Goal: Task Accomplishment & Management: Manage account settings

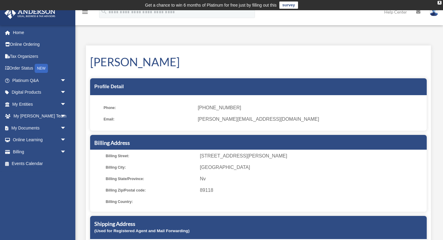
click at [434, 14] on img at bounding box center [433, 12] width 9 height 9
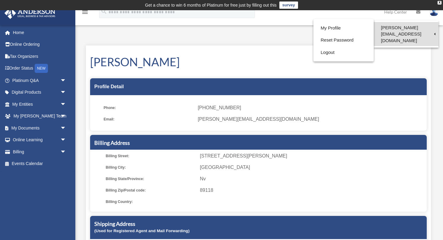
click at [402, 26] on link "[PERSON_NAME][EMAIL_ADDRESS][DOMAIN_NAME]" at bounding box center [405, 34] width 65 height 24
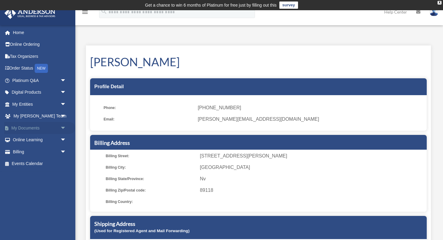
click at [24, 129] on link "My Documents arrow_drop_down" at bounding box center [39, 128] width 71 height 12
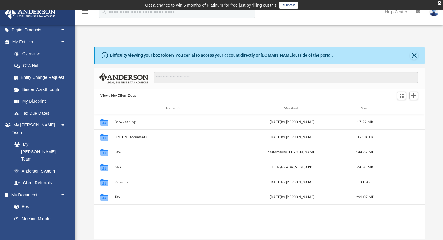
scroll to position [137, 331]
click at [167, 77] on input "Search files and folders" at bounding box center [286, 77] width 264 height 11
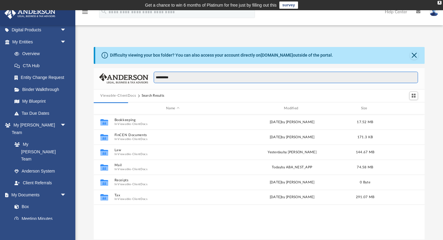
type input "**********"
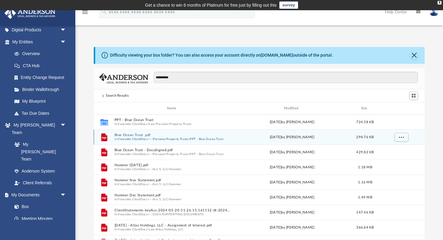
click at [137, 137] on button "Viewable-ClientDocs" at bounding box center [132, 139] width 30 height 4
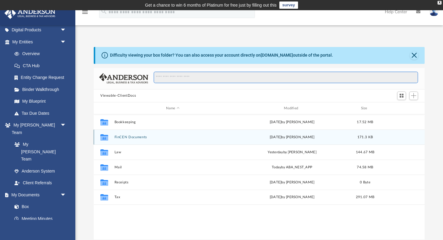
click at [178, 77] on input "Search files and folders" at bounding box center [286, 77] width 264 height 11
type input "**********"
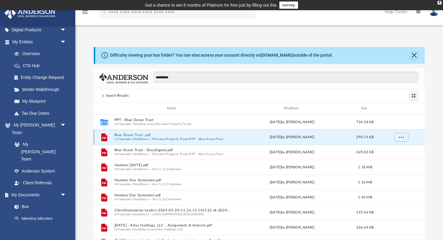
click at [130, 135] on button "Blue Ocean Trust .pdf" at bounding box center [172, 135] width 116 height 4
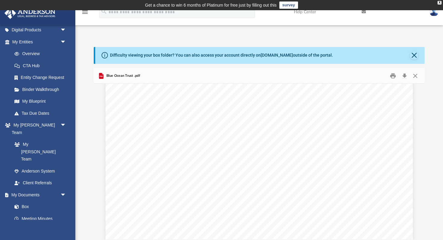
scroll to position [1696, 0]
click at [406, 77] on button "Download" at bounding box center [404, 75] width 11 height 9
click at [416, 76] on button "Close" at bounding box center [414, 75] width 11 height 9
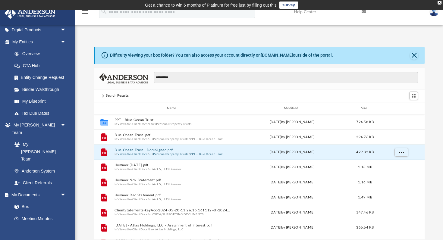
click at [160, 152] on button "Blue Ocean Trust - DocuSigned.pdf" at bounding box center [172, 150] width 116 height 4
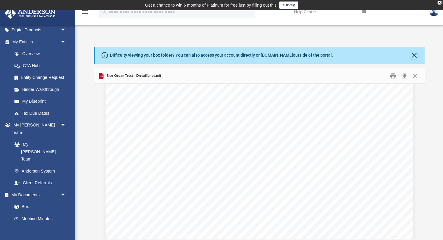
scroll to position [9057, 0]
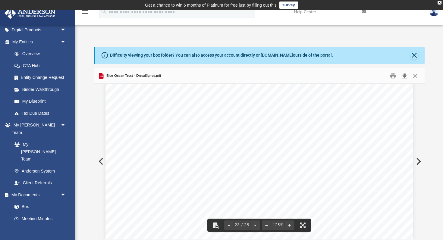
click at [405, 75] on button "Download" at bounding box center [404, 75] width 11 height 9
click at [417, 74] on button "Close" at bounding box center [414, 75] width 11 height 9
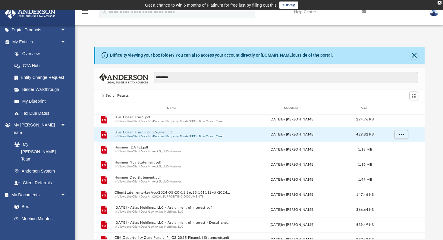
scroll to position [0, 0]
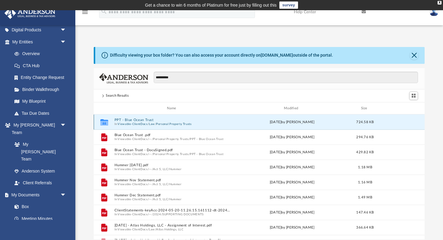
click at [147, 120] on button "PPT - Blue Ocean Trust" at bounding box center [172, 120] width 116 height 4
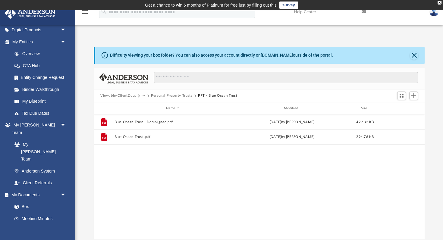
click at [214, 165] on div "File Blue Ocean Trust - DocuSigned.pdf Tue Jun 18 2024 by Greg Coughlan 429.82 …" at bounding box center [259, 176] width 331 height 125
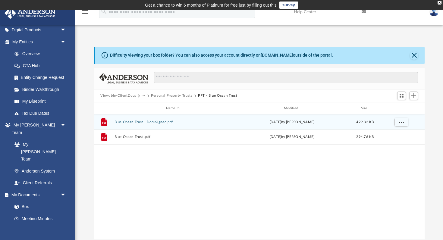
click at [159, 124] on button "Blue Ocean Trust - DocuSigned.pdf" at bounding box center [172, 122] width 116 height 4
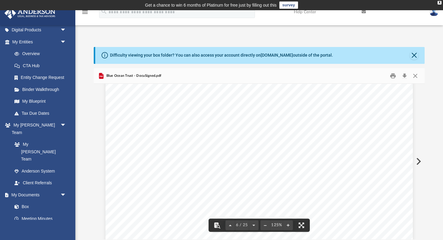
scroll to position [2248, 0]
click at [417, 74] on button "Close" at bounding box center [414, 75] width 11 height 9
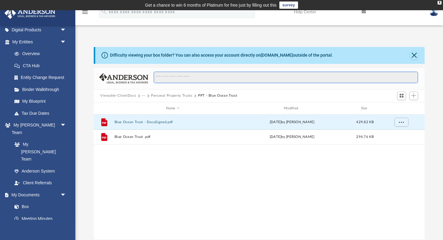
click at [225, 78] on input "Search files and folders" at bounding box center [286, 77] width 264 height 11
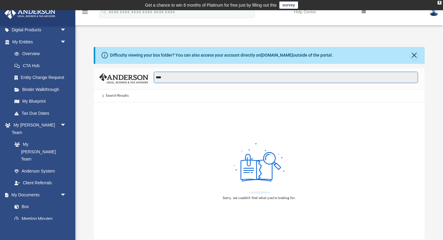
click at [165, 78] on input "****" at bounding box center [286, 77] width 264 height 11
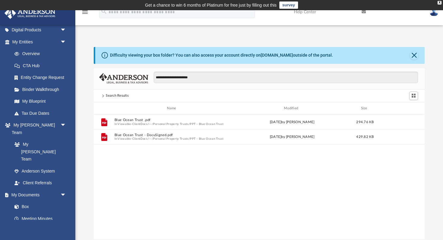
scroll to position [137, 331]
click at [198, 76] on input "**********" at bounding box center [286, 77] width 264 height 11
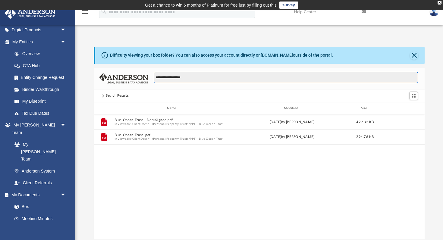
type input "**********"
click at [121, 96] on div "Search Results" at bounding box center [117, 95] width 23 height 5
click at [103, 95] on span at bounding box center [102, 95] width 3 height 3
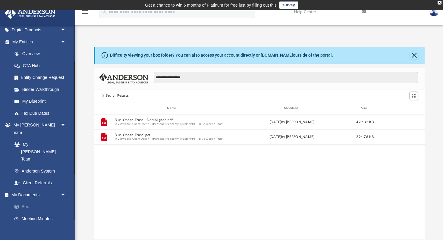
click at [32, 201] on link "Box" at bounding box center [41, 207] width 67 height 12
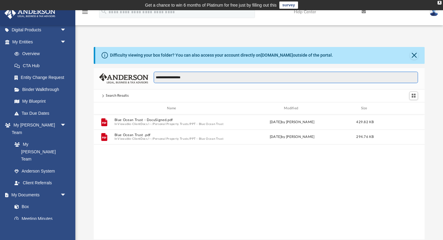
click at [391, 74] on input "**********" at bounding box center [286, 77] width 264 height 11
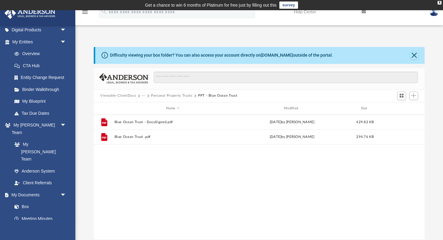
click at [174, 227] on div "File Blue Ocean Trust - DocuSigned.pdf Tue Jun 18 2024 by Greg Coughlan 429.82 …" at bounding box center [259, 176] width 331 height 125
click at [131, 94] on button "Viewable-ClientDocs" at bounding box center [118, 95] width 36 height 5
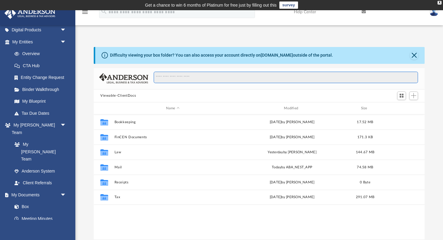
click at [185, 79] on input "Search files and folders" at bounding box center [286, 77] width 264 height 11
type input "*"
type input "****"
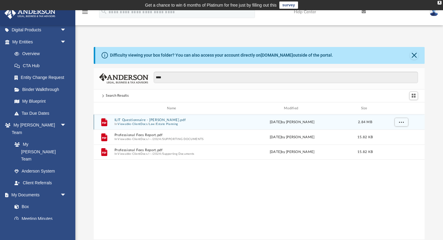
click at [144, 125] on button "Viewable-ClientDocs" at bounding box center [132, 124] width 30 height 4
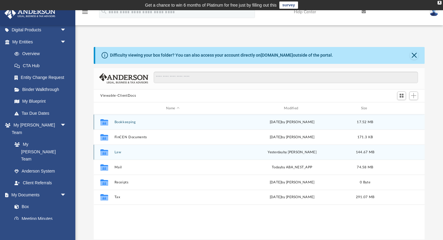
click at [120, 153] on button "Law" at bounding box center [172, 152] width 116 height 4
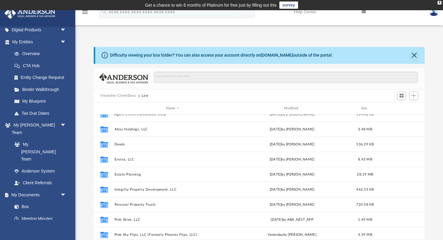
scroll to position [147, 0]
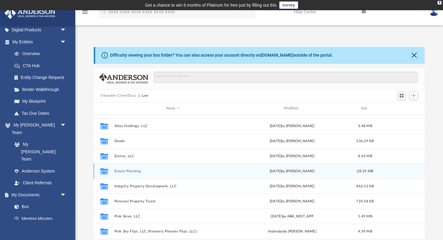
click at [124, 173] on button "Estate Planning" at bounding box center [172, 171] width 116 height 4
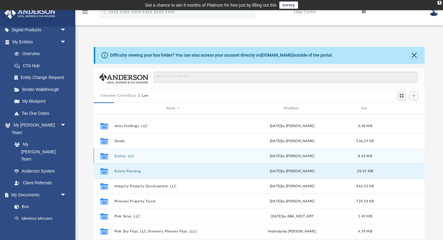
scroll to position [0, 0]
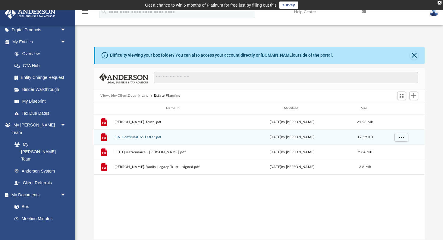
click at [141, 134] on div "File EIN Confirmation Letter.pdf Thu Aug 28 2025 by Tamara Halse 17.19 KB" at bounding box center [259, 136] width 331 height 15
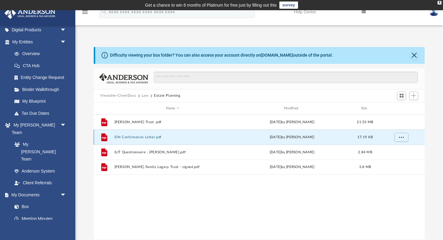
click at [135, 137] on button "EIN Confirmation Letter.pdf" at bounding box center [172, 137] width 116 height 4
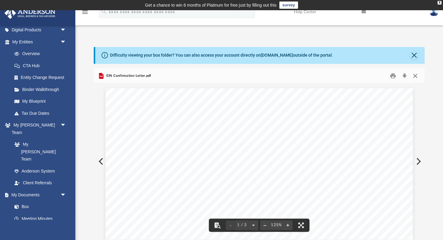
click at [417, 76] on button "Close" at bounding box center [414, 75] width 11 height 9
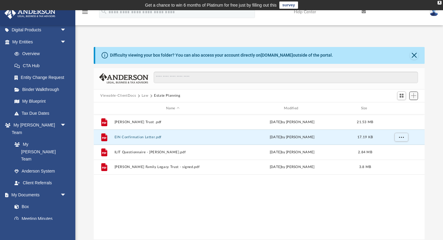
click at [415, 98] on span "Add" at bounding box center [413, 95] width 5 height 5
click at [399, 107] on li "Upload" at bounding box center [404, 107] width 19 height 6
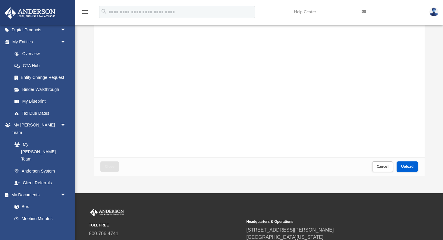
scroll to position [73, 0]
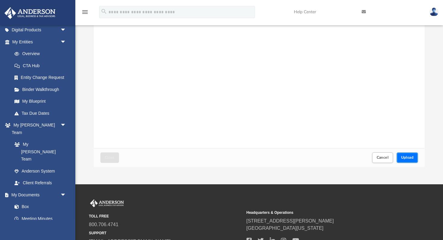
click at [415, 160] on button "Upload" at bounding box center [407, 157] width 22 height 11
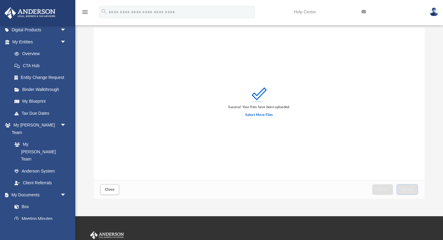
scroll to position [40, 0]
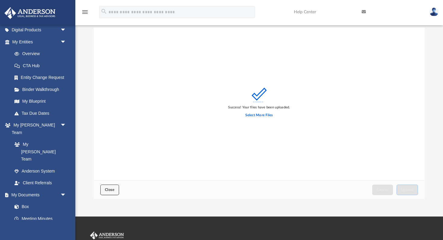
click at [108, 188] on span "Close" at bounding box center [110, 190] width 10 height 4
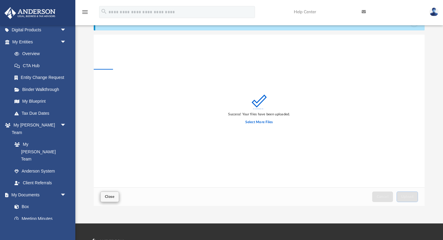
scroll to position [32, 0]
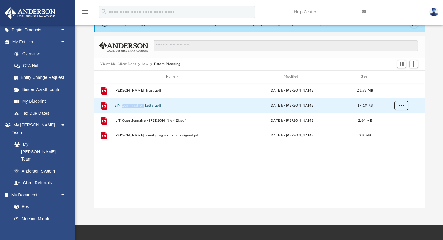
click at [404, 106] on button "More options" at bounding box center [401, 105] width 14 height 9
click at [292, 166] on div "File Andrew C Taylor Trust .pdf Wed Jul 23 2025 by Andrew Taylor 21.53 MB File …" at bounding box center [259, 145] width 331 height 125
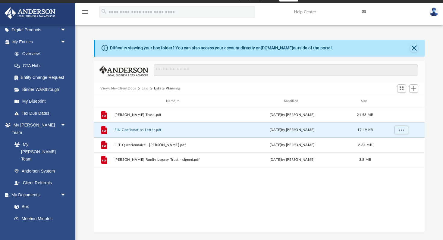
scroll to position [8, 0]
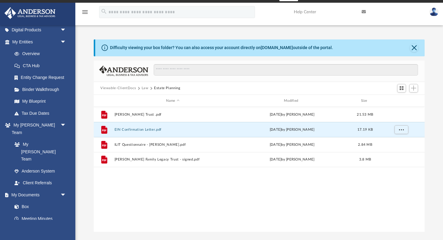
click at [128, 88] on button "Viewable-ClientDocs" at bounding box center [118, 87] width 36 height 5
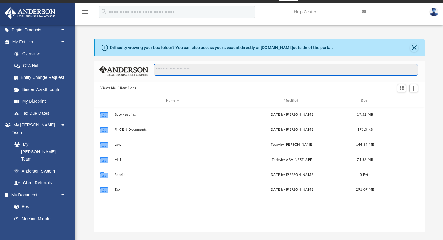
click at [175, 71] on input "Search files and folders" at bounding box center [286, 69] width 264 height 11
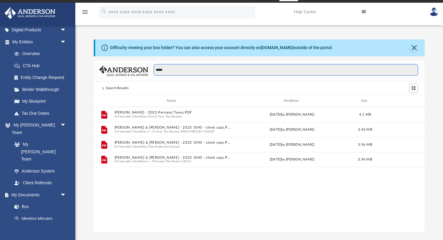
click at [178, 72] on input "*****" at bounding box center [286, 69] width 264 height 11
type input "**********"
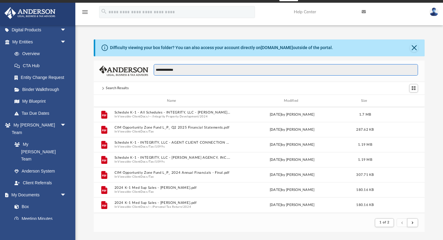
scroll to position [166, 0]
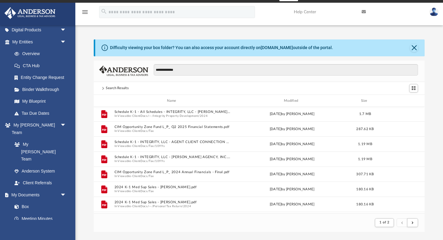
click at [113, 89] on div "Search Results" at bounding box center [117, 87] width 23 height 5
click at [30, 201] on link "Box" at bounding box center [41, 207] width 67 height 12
click at [26, 201] on link "Box" at bounding box center [41, 207] width 67 height 12
click at [28, 201] on link "Box" at bounding box center [41, 207] width 67 height 12
click at [32, 213] on link "Meeting Minutes" at bounding box center [41, 219] width 67 height 12
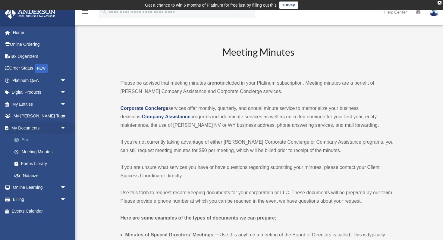
click at [25, 137] on link "Box" at bounding box center [41, 140] width 67 height 12
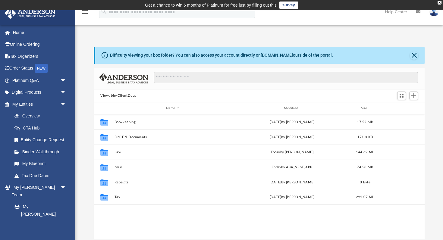
scroll to position [137, 331]
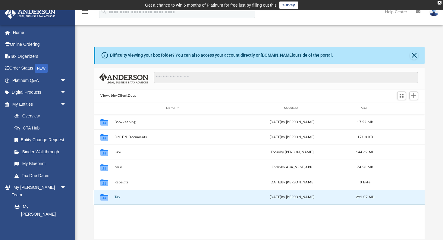
click at [118, 197] on button "Tax" at bounding box center [172, 197] width 116 height 4
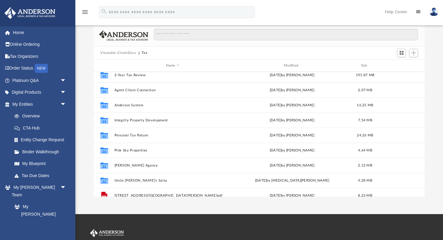
scroll to position [0, 0]
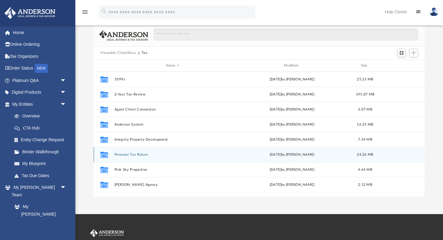
click at [128, 156] on button "Personal Tax Return" at bounding box center [172, 155] width 116 height 4
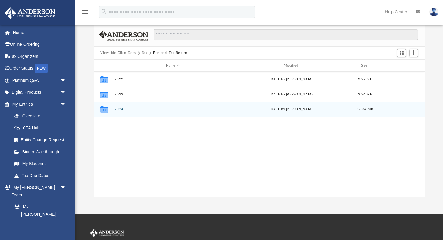
click at [120, 110] on button "2024" at bounding box center [172, 109] width 116 height 4
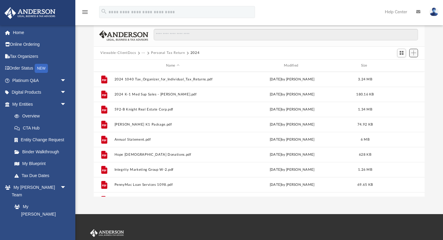
click at [413, 54] on span "Add" at bounding box center [413, 52] width 5 height 5
click at [403, 65] on li "Upload" at bounding box center [404, 65] width 19 height 6
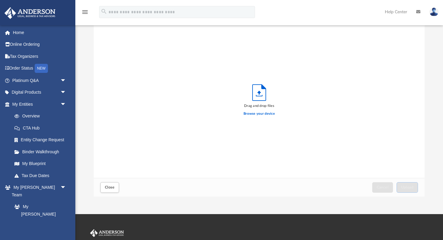
scroll to position [153, 331]
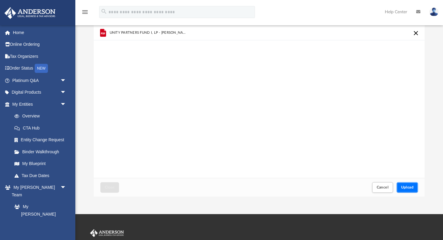
click at [406, 188] on span "Upload" at bounding box center [407, 187] width 13 height 4
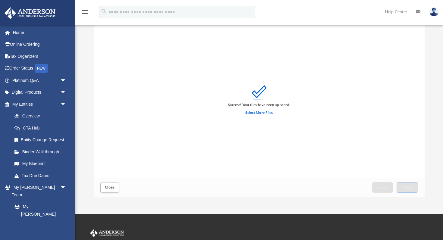
scroll to position [0, 0]
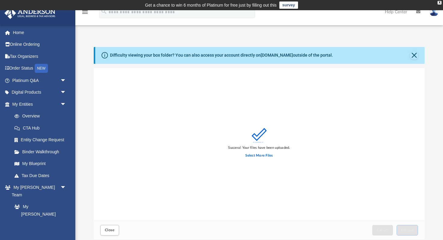
click at [114, 223] on div "Close Cancel Upload" at bounding box center [259, 230] width 331 height 18
click at [110, 231] on span "Close" at bounding box center [110, 230] width 10 height 4
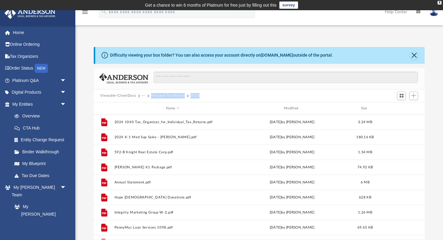
drag, startPoint x: 204, startPoint y: 95, endPoint x: 150, endPoint y: 97, distance: 54.5
click at [150, 97] on div "Viewable-ClientDocs ··· Personal Tax Return 2024" at bounding box center [259, 95] width 331 height 13
copy div "Personal Tax Return 2024"
click at [161, 94] on button "Personal Tax Return" at bounding box center [168, 95] width 34 height 5
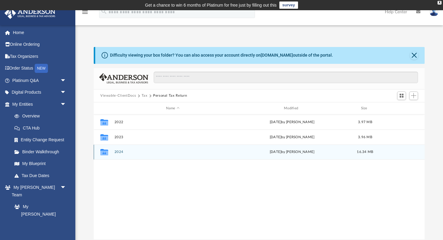
click at [121, 155] on div "Collaborated Folder 2024 [DATE] by [PERSON_NAME] 16.34 MB" at bounding box center [259, 151] width 331 height 15
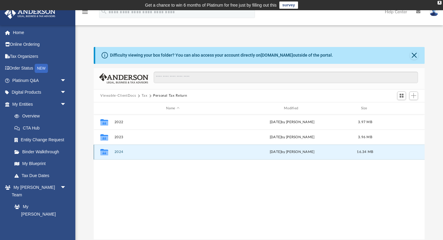
click at [120, 151] on button "2024" at bounding box center [172, 152] width 116 height 4
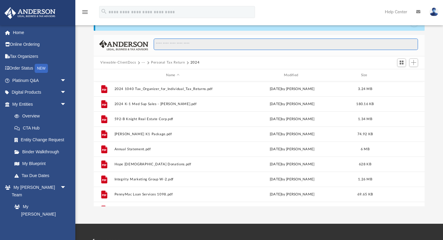
click at [182, 45] on input "Search files and folders" at bounding box center [286, 44] width 264 height 11
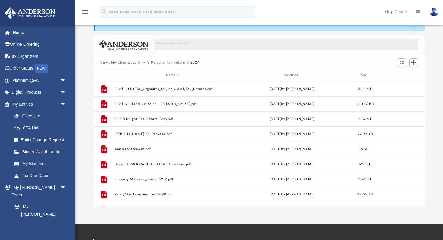
click at [132, 61] on button "Viewable-ClientDocs" at bounding box center [118, 62] width 36 height 5
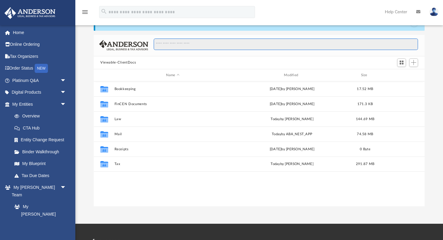
click at [185, 45] on input "Search files and folders" at bounding box center [286, 44] width 264 height 11
type input "*********"
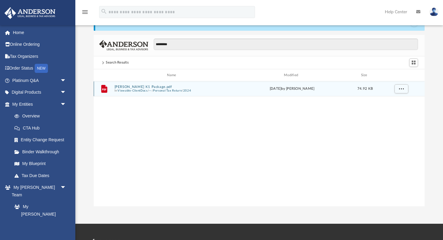
click at [152, 87] on button "[PERSON_NAME] K1 Package.pdf" at bounding box center [172, 87] width 116 height 4
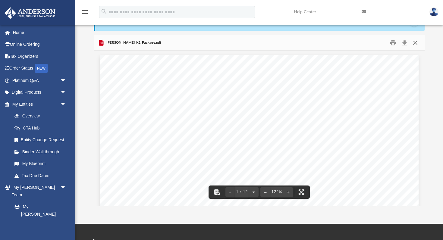
click at [417, 44] on button "Close" at bounding box center [414, 42] width 11 height 9
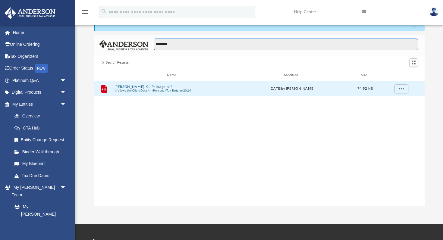
click at [180, 46] on input "*********" at bounding box center [286, 44] width 264 height 11
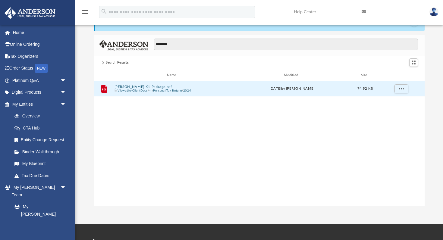
click at [123, 63] on div "Search Results" at bounding box center [117, 62] width 23 height 5
click at [105, 63] on span at bounding box center [102, 62] width 5 height 2
click at [103, 63] on span at bounding box center [102, 62] width 3 height 3
click at [127, 66] on div "Search Results" at bounding box center [259, 62] width 331 height 13
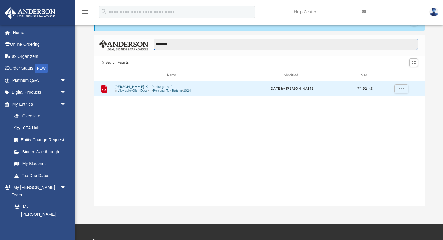
click at [366, 45] on input "*********" at bounding box center [286, 44] width 264 height 11
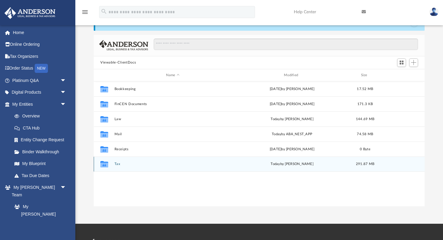
click at [118, 163] on button "Tax" at bounding box center [172, 164] width 116 height 4
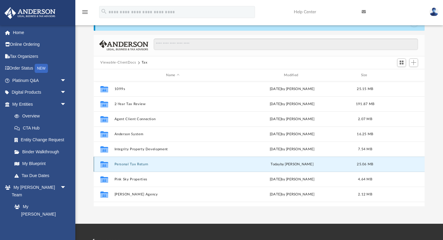
click at [129, 164] on button "Personal Tax Return" at bounding box center [172, 164] width 116 height 4
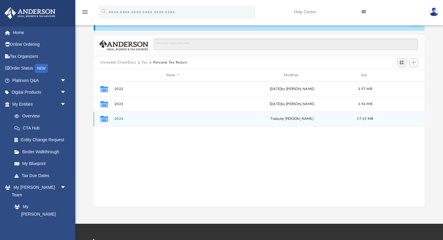
click at [119, 116] on div "Collaborated Folder 2024 [DATE] by [PERSON_NAME] 17.13 MB" at bounding box center [259, 118] width 331 height 15
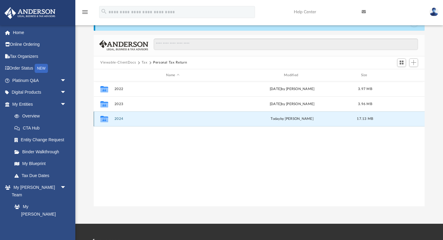
click at [119, 119] on button "2024" at bounding box center [172, 119] width 116 height 4
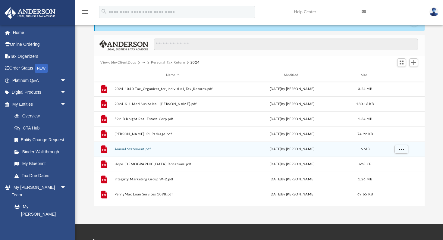
click at [138, 148] on button "Annual Statement.pdf" at bounding box center [172, 149] width 116 height 4
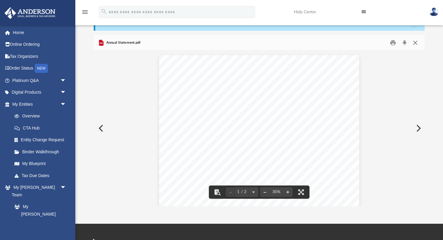
click at [417, 42] on button "Close" at bounding box center [414, 42] width 11 height 9
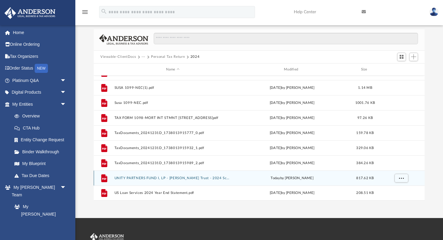
scroll to position [40, 0]
